Goal: Book appointment/travel/reservation

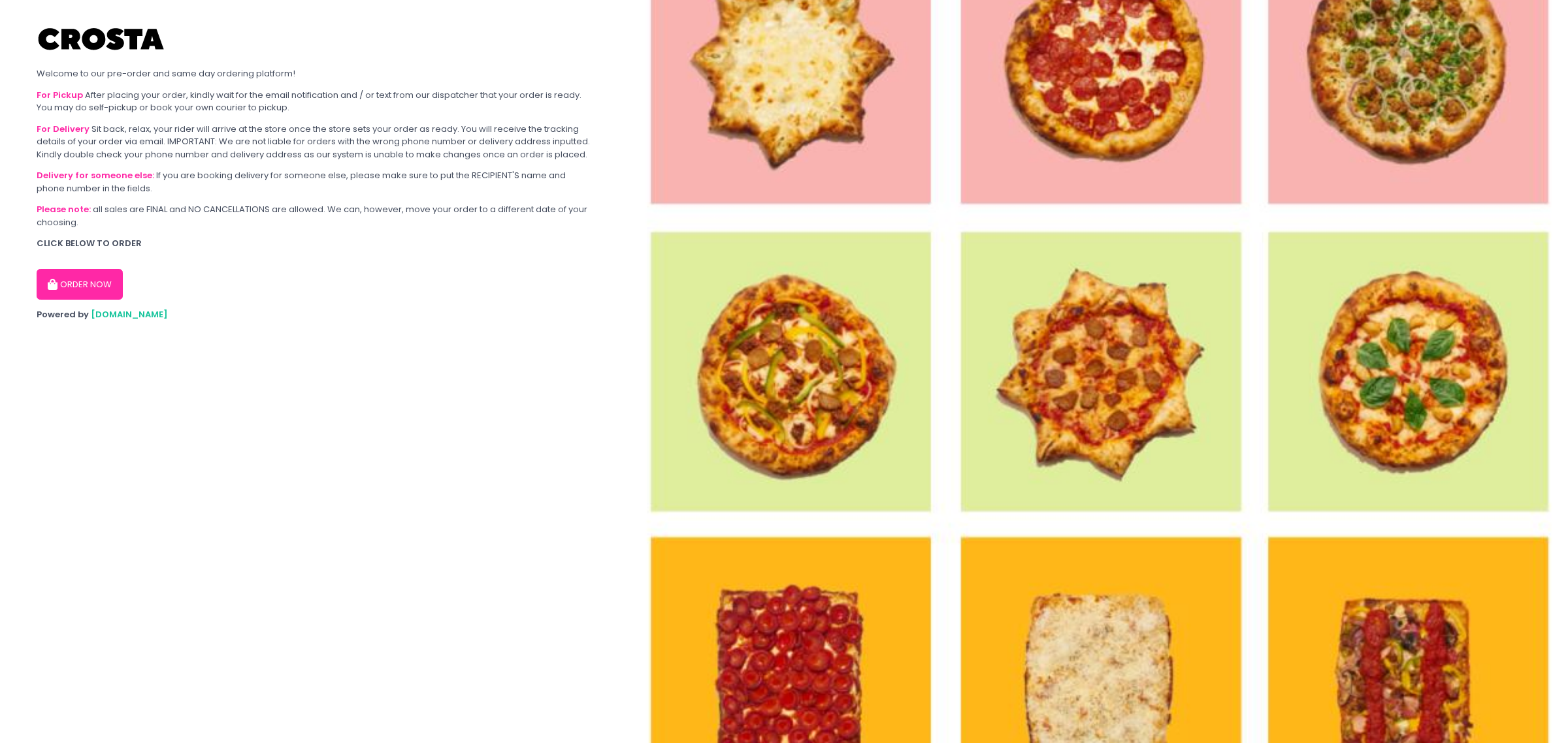
click at [101, 272] on button "ORDER NOW" at bounding box center [79, 285] width 86 height 31
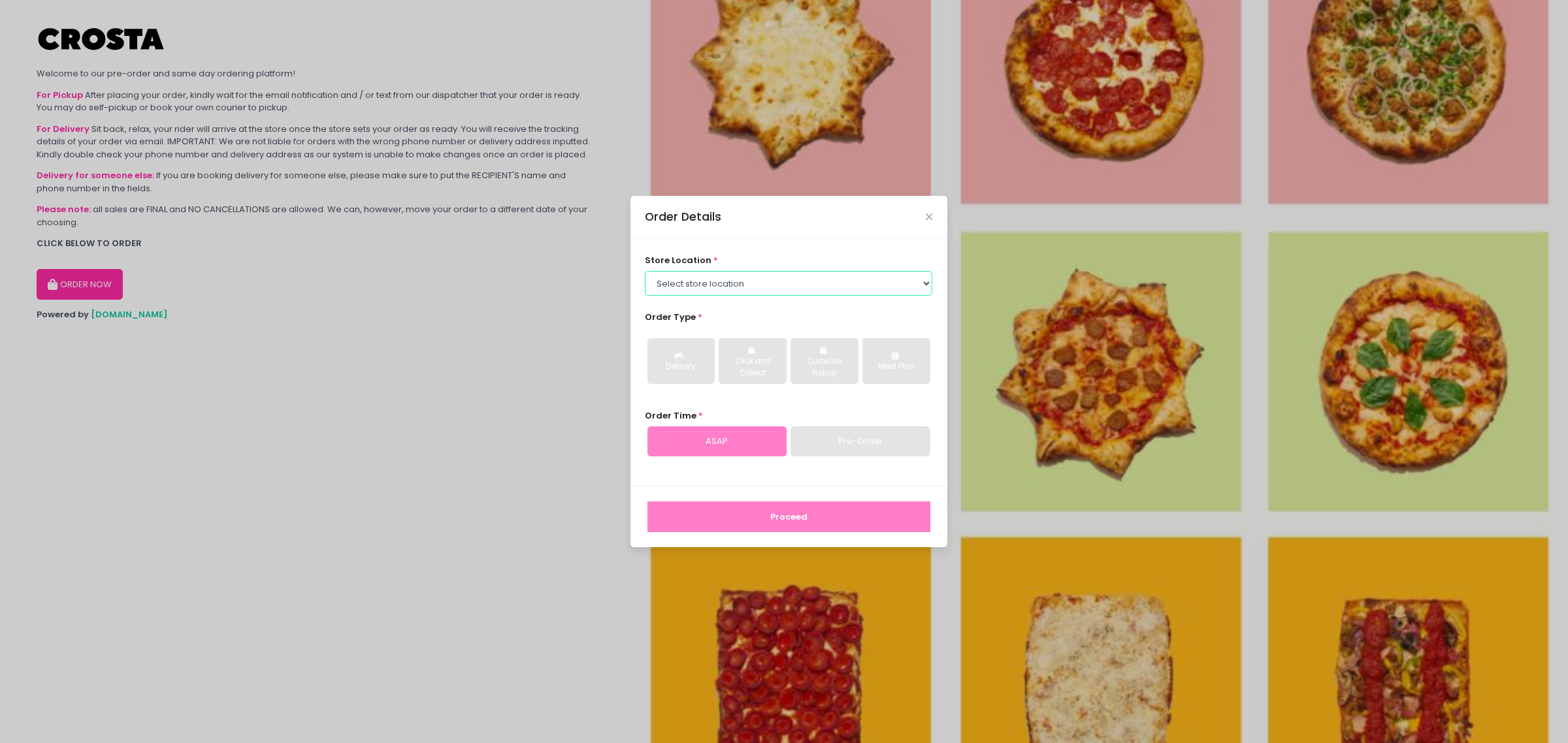
click at [710, 287] on select "Select store location [PERSON_NAME] Pizza - [PERSON_NAME] Pizza - [GEOGRAPHIC_D…" at bounding box center [788, 283] width 287 height 25
select select "5fabb2e53664a8677beaeb89"
click at [645, 271] on select "Select store location [PERSON_NAME] Pizza - [PERSON_NAME] Pizza - [GEOGRAPHIC_D…" at bounding box center [788, 283] width 287 height 25
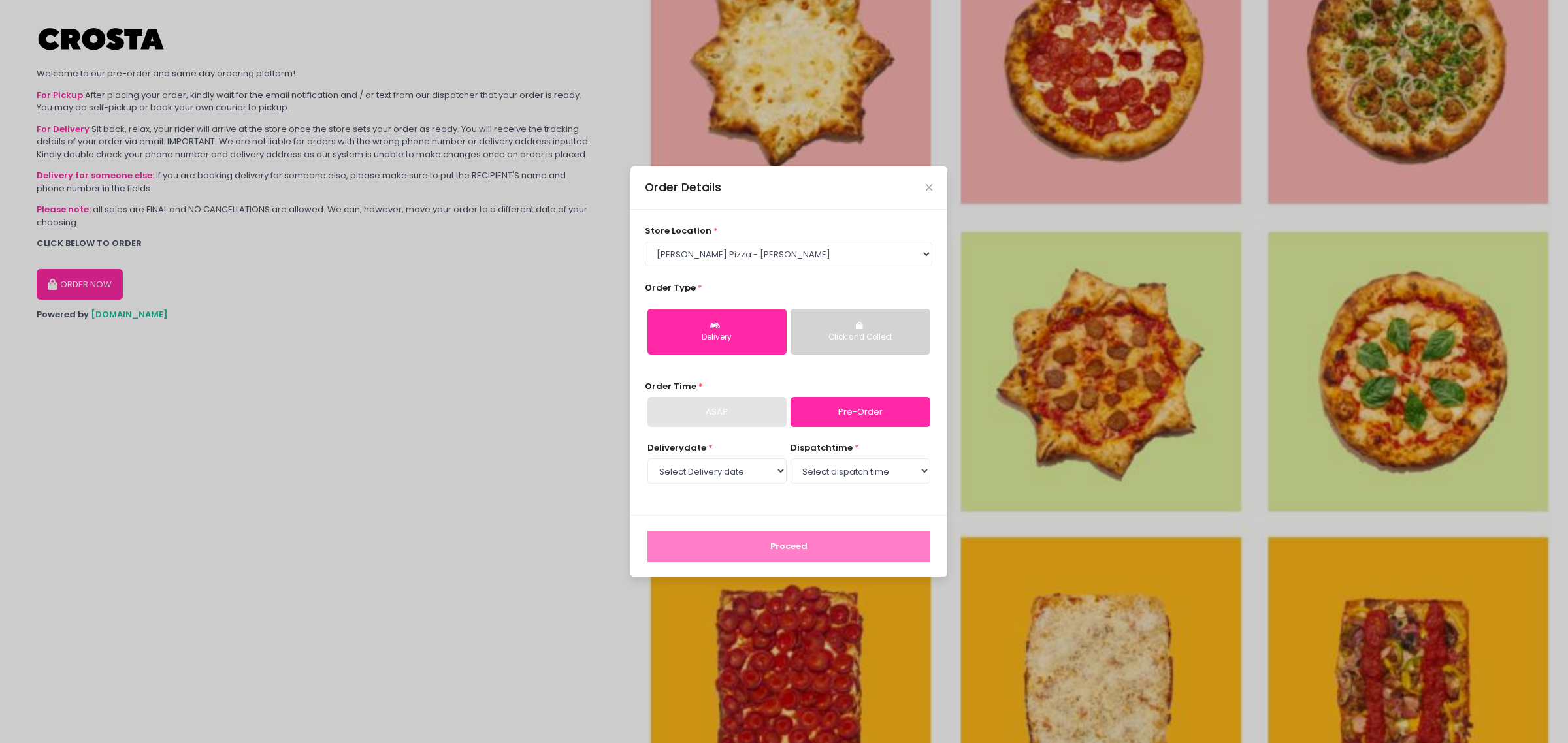
click at [704, 331] on button "Delivery" at bounding box center [716, 332] width 139 height 46
click at [834, 405] on link "Pre-Order" at bounding box center [860, 412] width 139 height 30
click at [751, 471] on select "Select Delivery date [DATE] [DATE] [DATE]" at bounding box center [716, 470] width 139 height 25
select select "[DATE]"
click at [647, 458] on select "Select Delivery date [DATE] [DATE] [DATE]" at bounding box center [716, 470] width 139 height 25
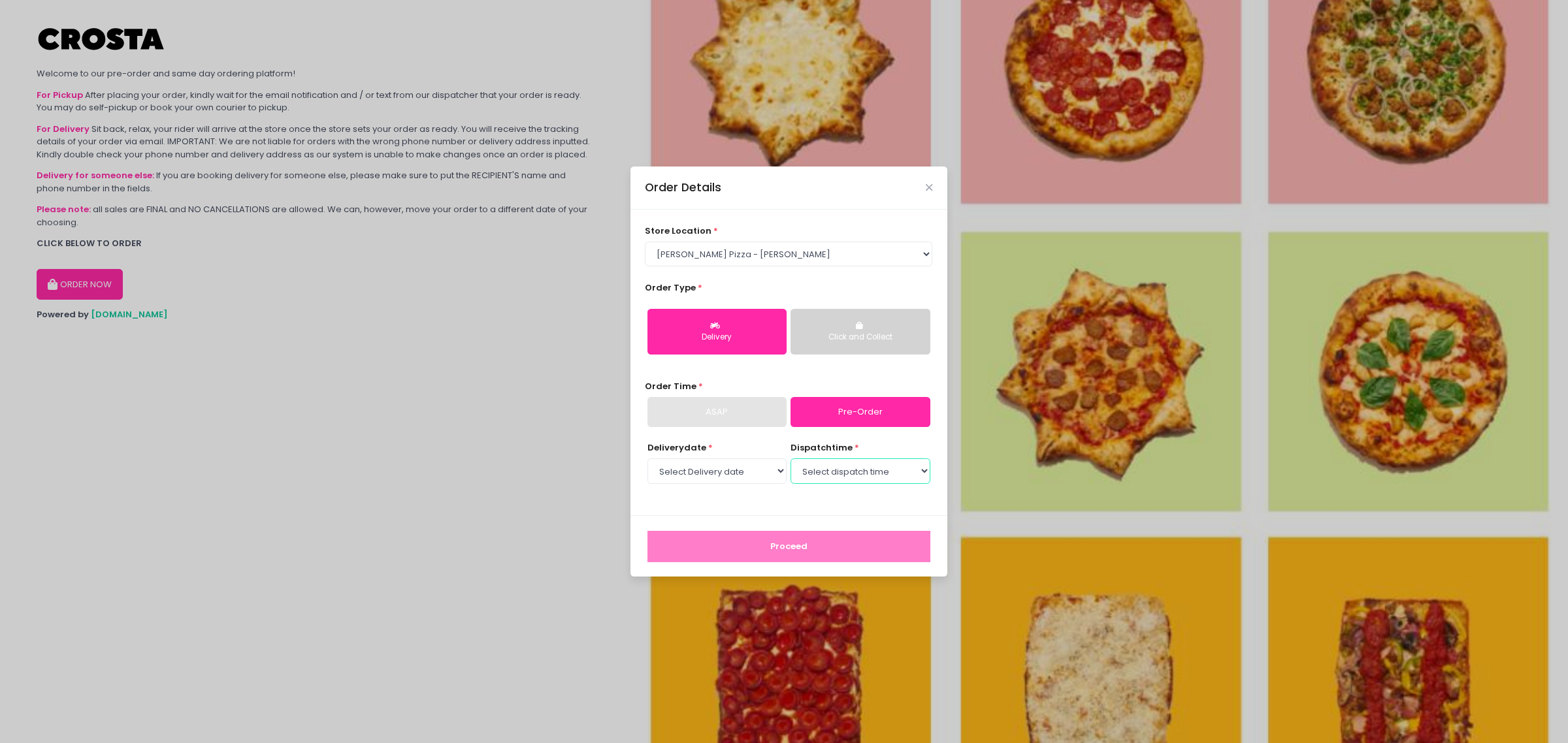
click at [825, 467] on select "Select dispatch time 12:00 PM - 12:30 PM 12:30 PM - 01:00 PM 01:00 PM - 01:30 P…" at bounding box center [860, 470] width 139 height 25
select select "14:30"
click at [790, 458] on select "Select dispatch time 12:00 PM - 12:30 PM 12:30 PM - 01:00 PM 01:00 PM - 01:30 P…" at bounding box center [860, 470] width 139 height 25
click at [824, 321] on button "Click and Collect" at bounding box center [860, 332] width 139 height 46
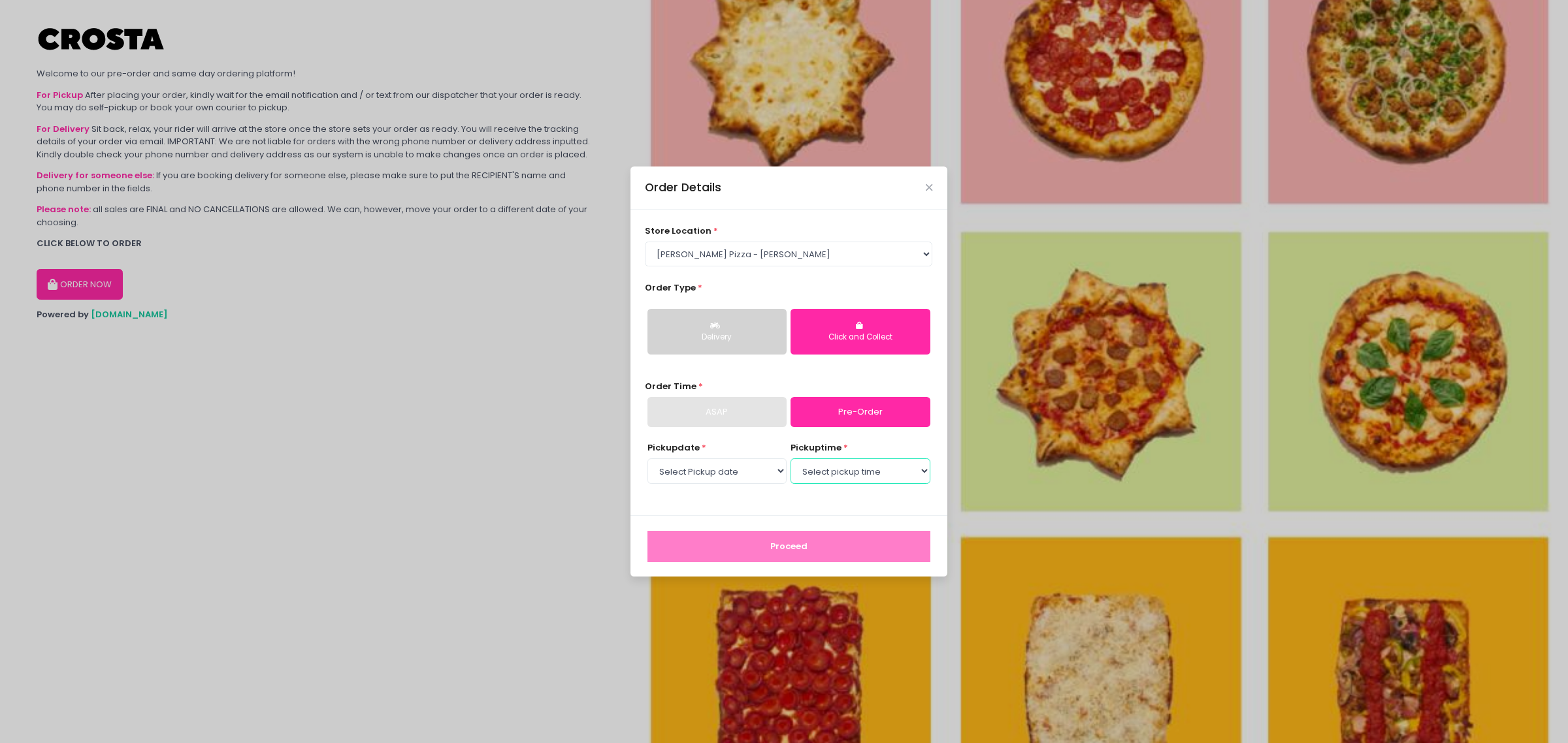
click at [850, 471] on select "Select pickup time 12:00 PM - 12:30 PM 12:30 PM - 01:00 PM 01:00 PM - 01:30 PM …" at bounding box center [860, 470] width 139 height 25
select select "14:00"
click at [790, 458] on select "Select pickup time 12:00 PM - 12:30 PM 12:30 PM - 01:00 PM 01:00 PM - 01:30 PM …" at bounding box center [860, 470] width 139 height 25
click at [811, 546] on button "Proceed" at bounding box center [788, 546] width 283 height 31
